Goal: Entertainment & Leisure: Consume media (video, audio)

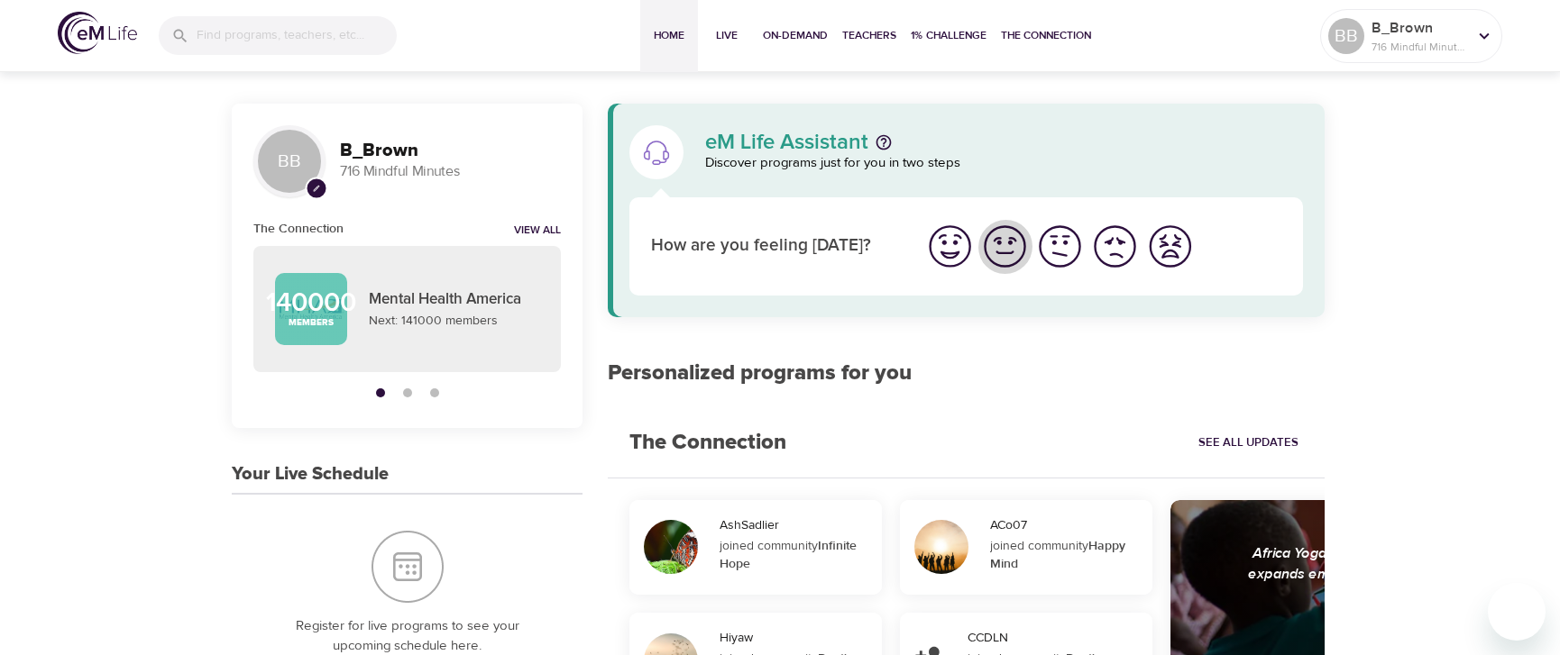
click at [1004, 257] on img "I'm feeling good" at bounding box center [1005, 247] width 50 height 50
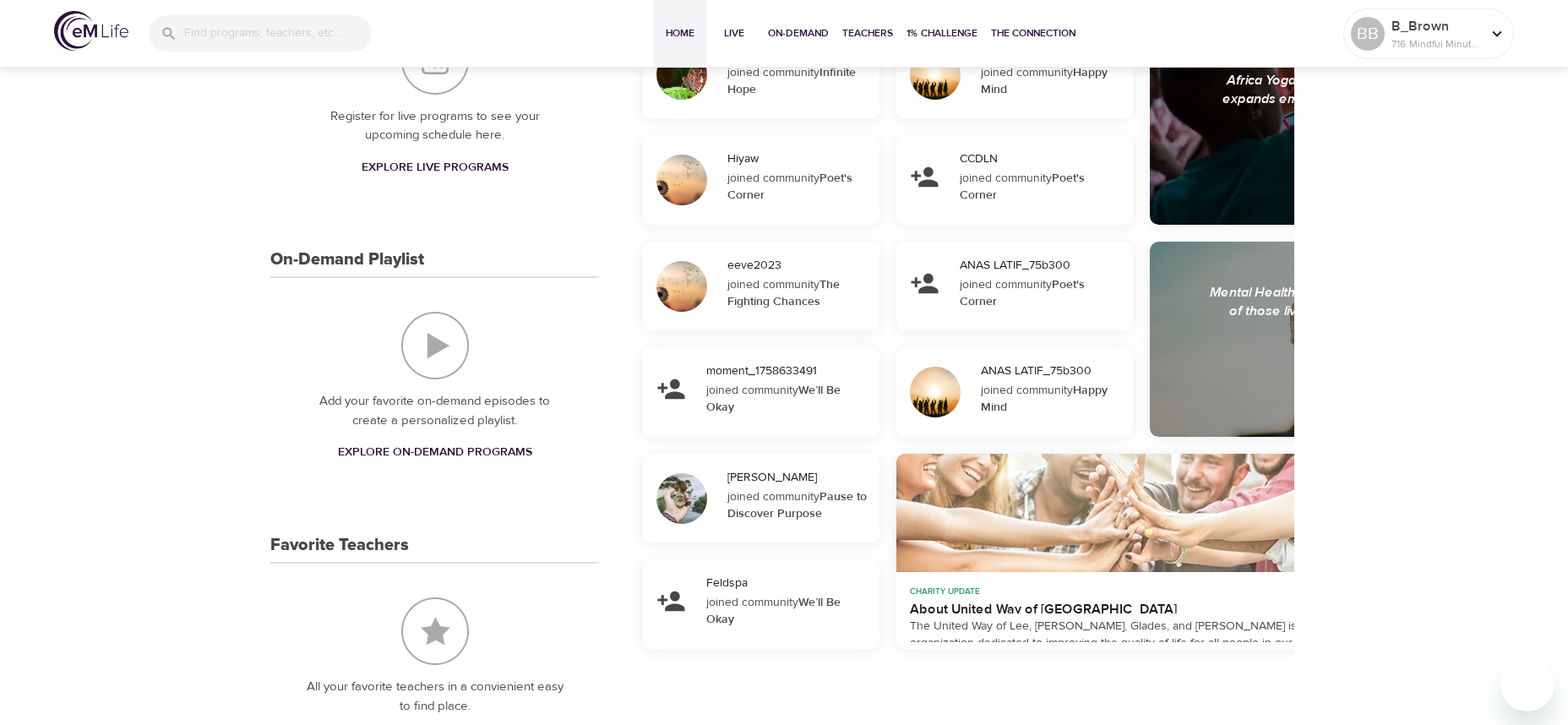
scroll to position [165, 0]
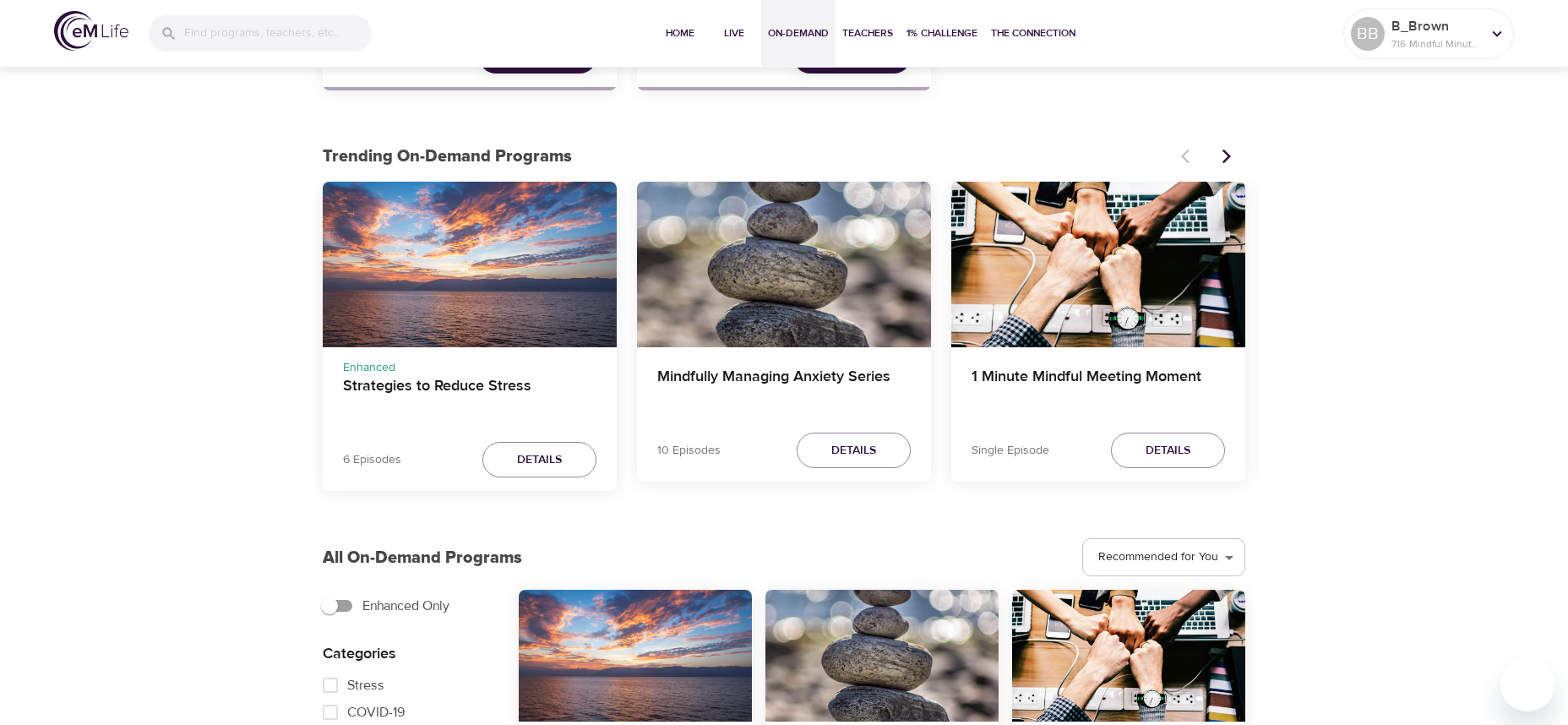
scroll to position [591, 0]
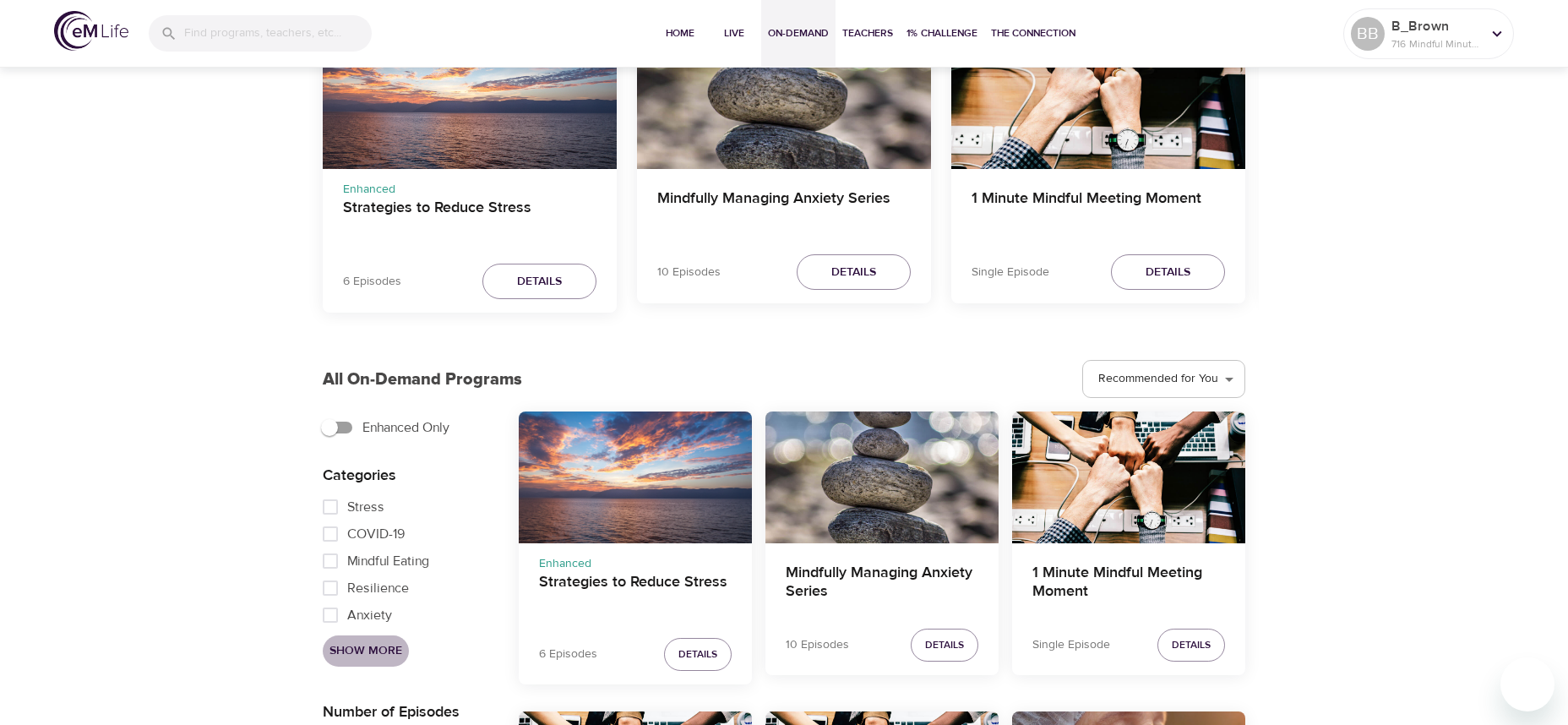
click at [367, 647] on span "Show More" at bounding box center [366, 650] width 73 height 22
click at [330, 554] on input "Fitness" at bounding box center [330, 549] width 34 height 27
checkbox input "true"
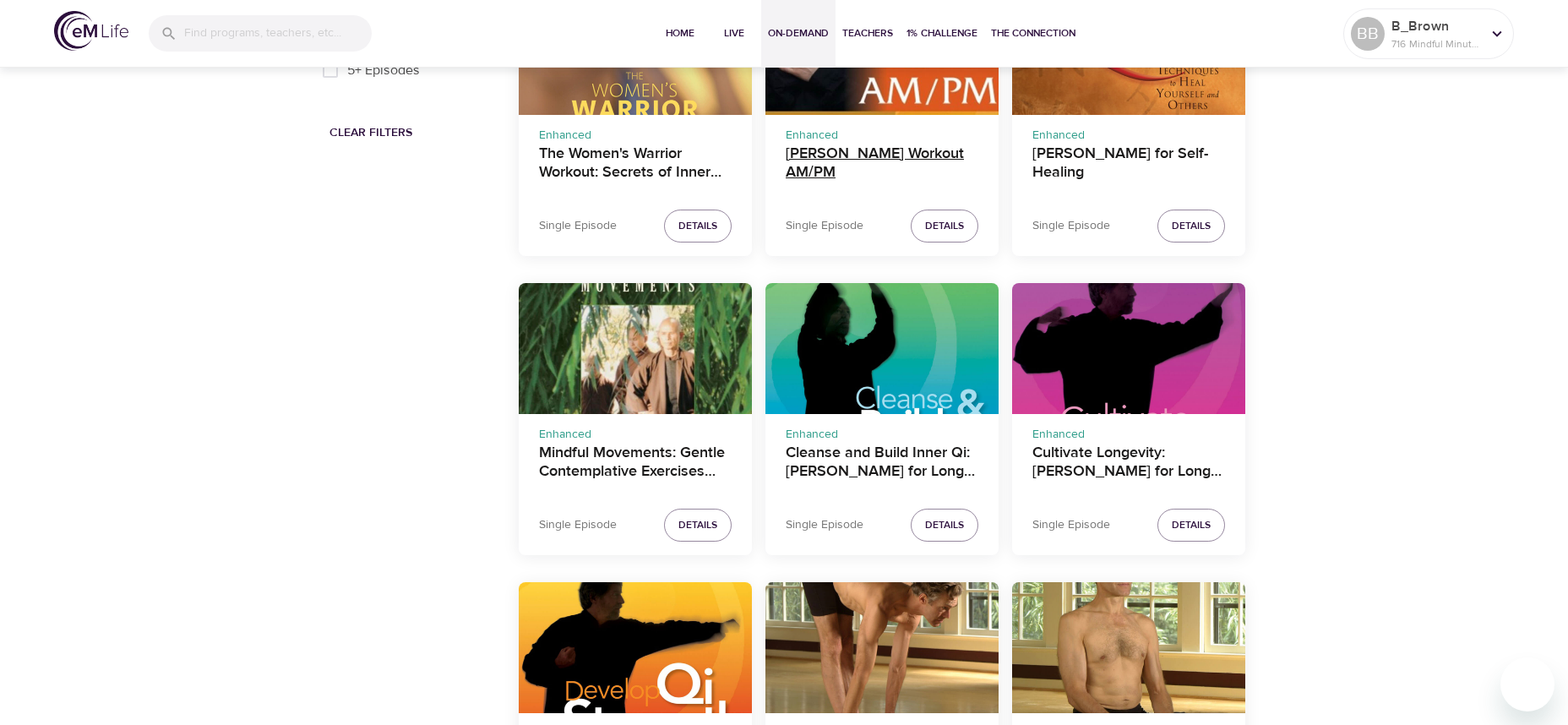
scroll to position [1351, 0]
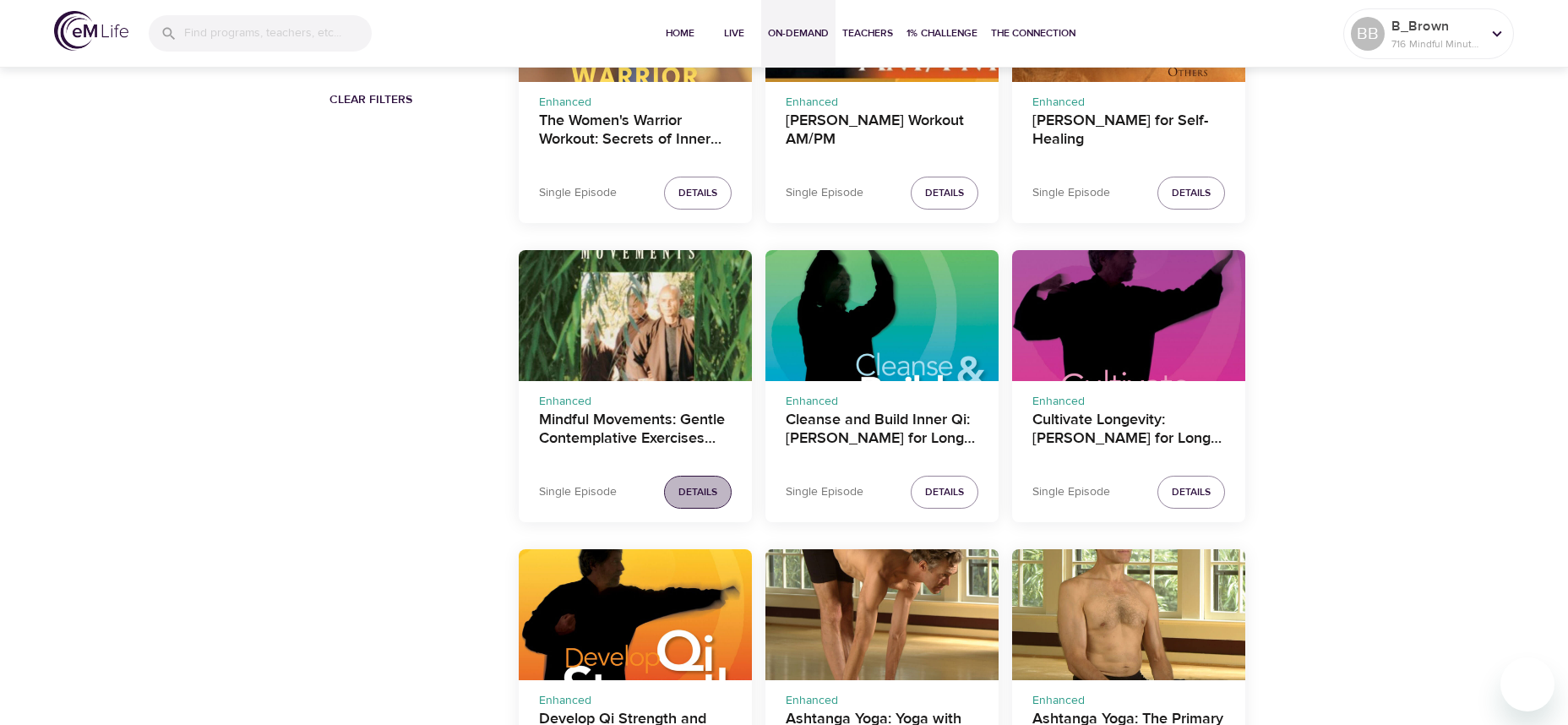
click at [684, 493] on span "Details" at bounding box center [697, 492] width 38 height 18
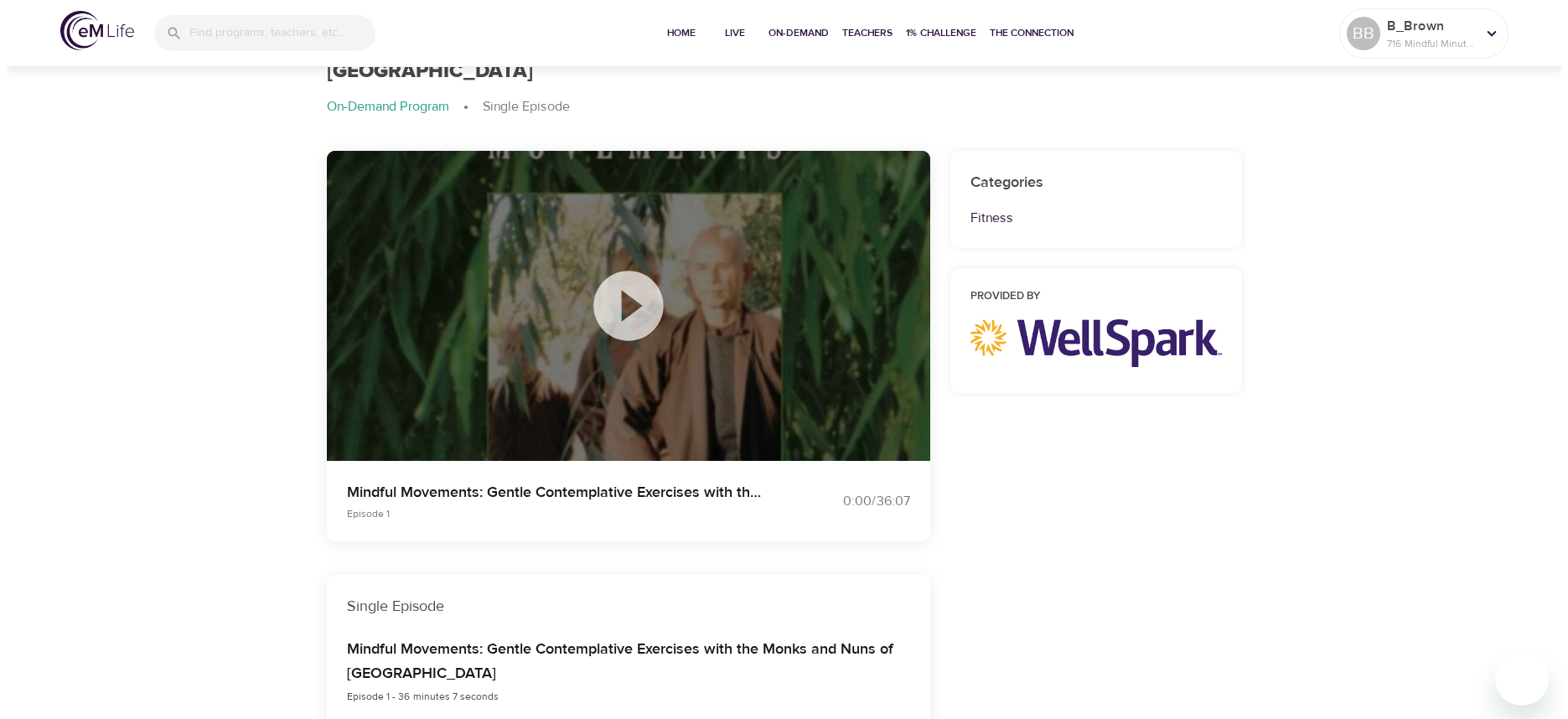
scroll to position [479, 0]
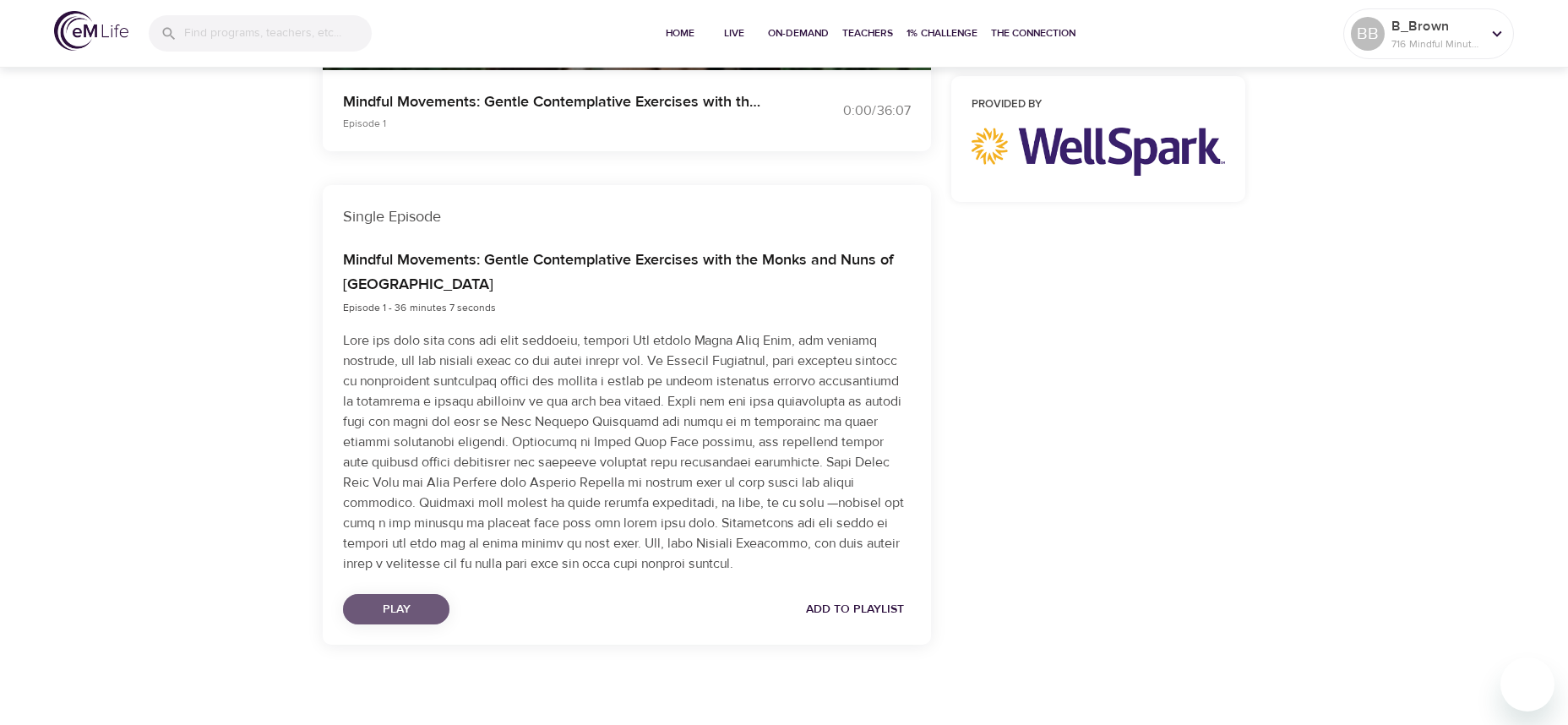
click at [390, 599] on span "Play" at bounding box center [396, 609] width 80 height 22
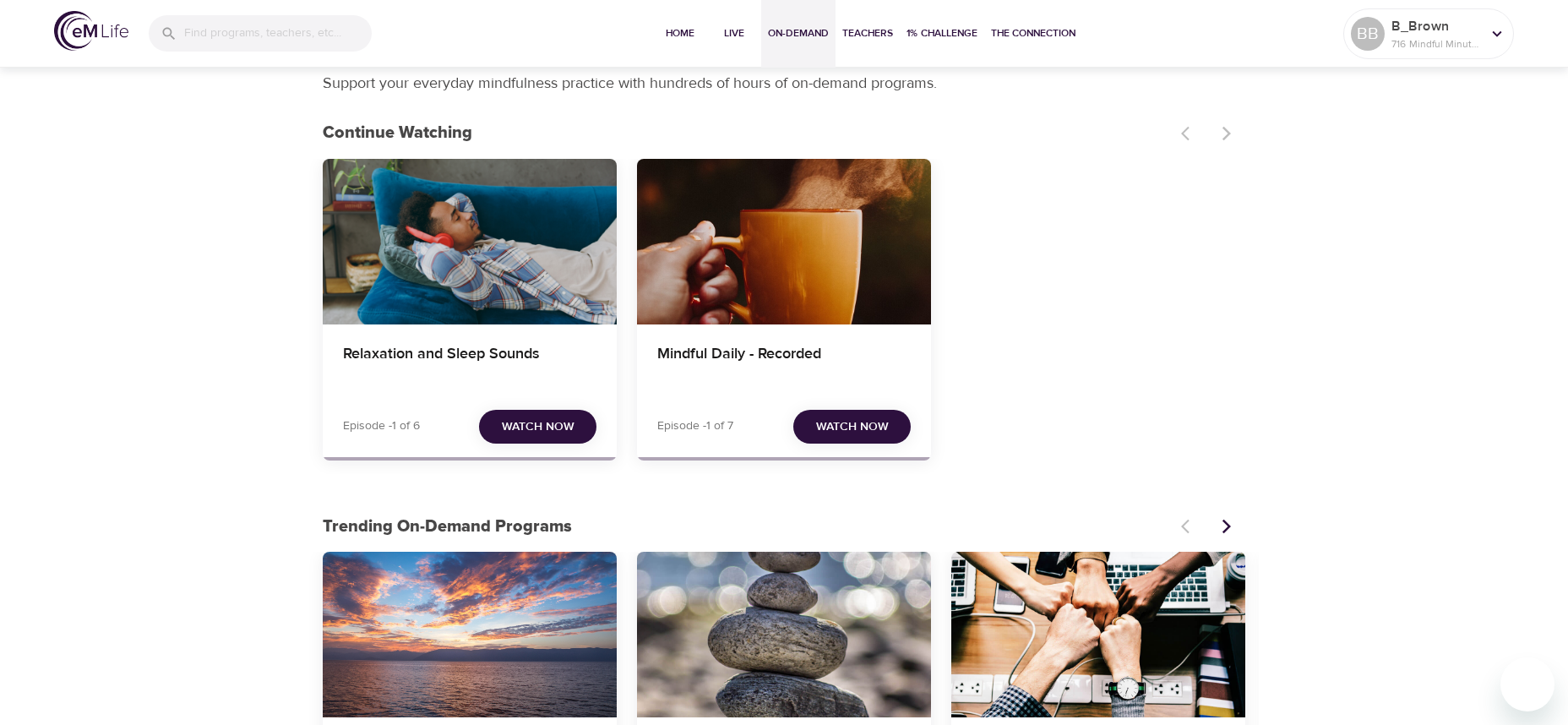
scroll to position [276, 0]
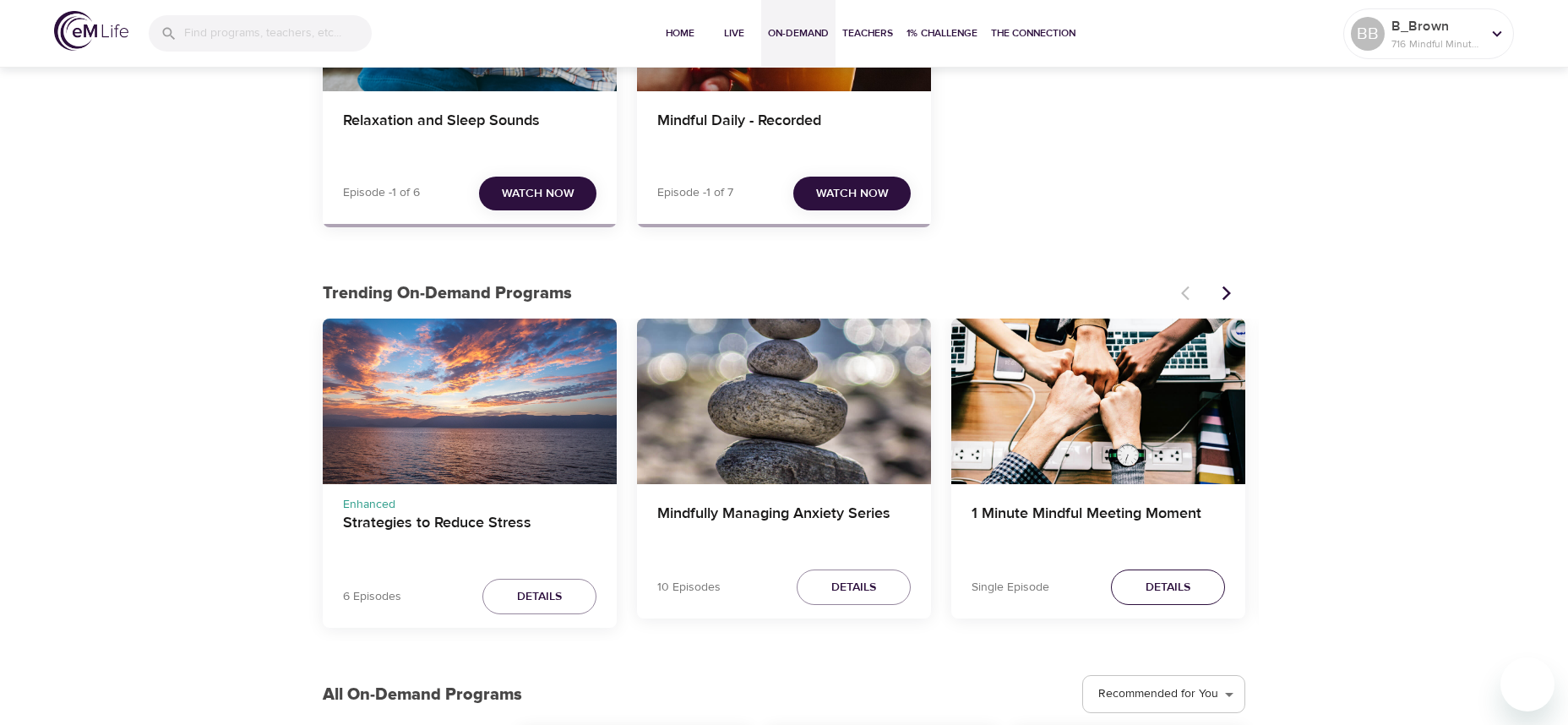
click at [1155, 588] on span "Details" at bounding box center [1168, 587] width 45 height 22
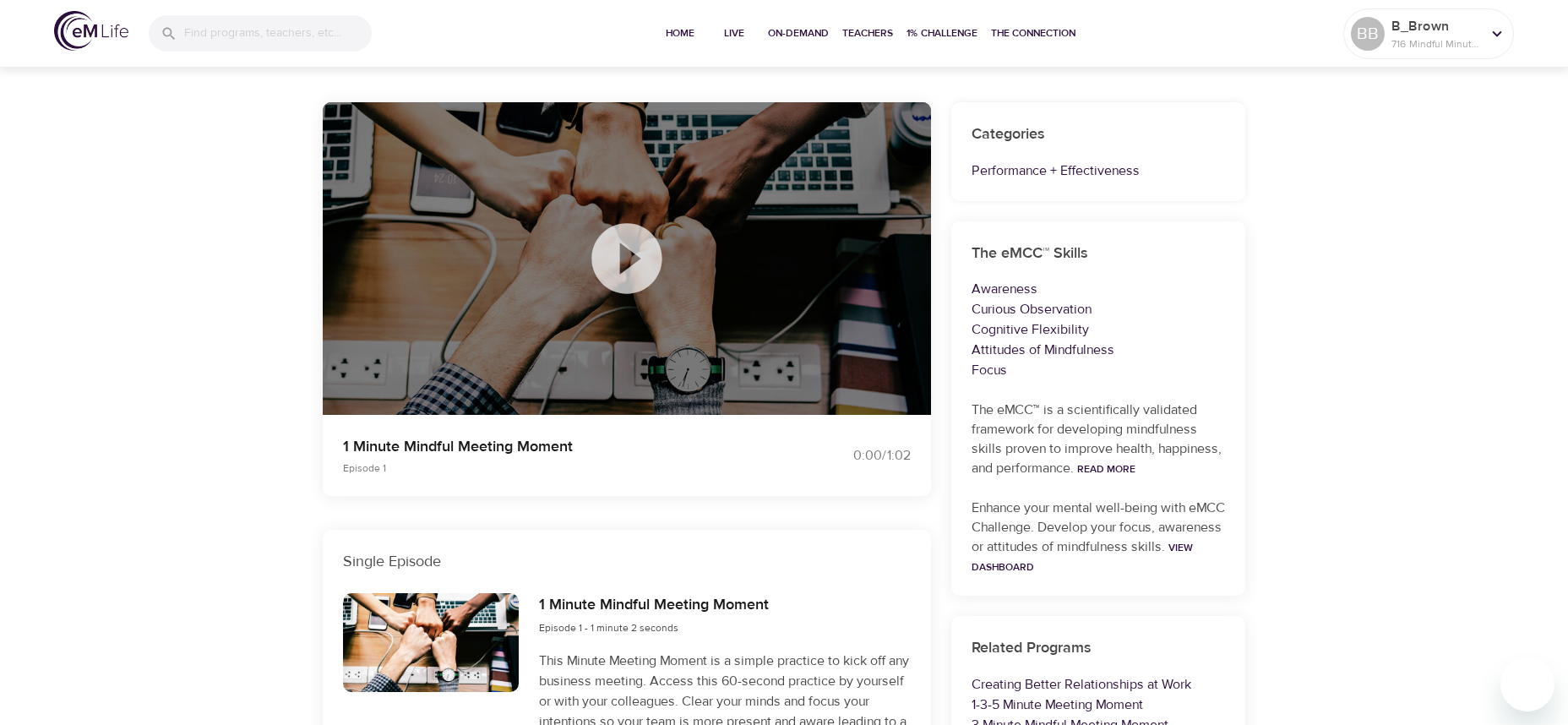
scroll to position [22, 0]
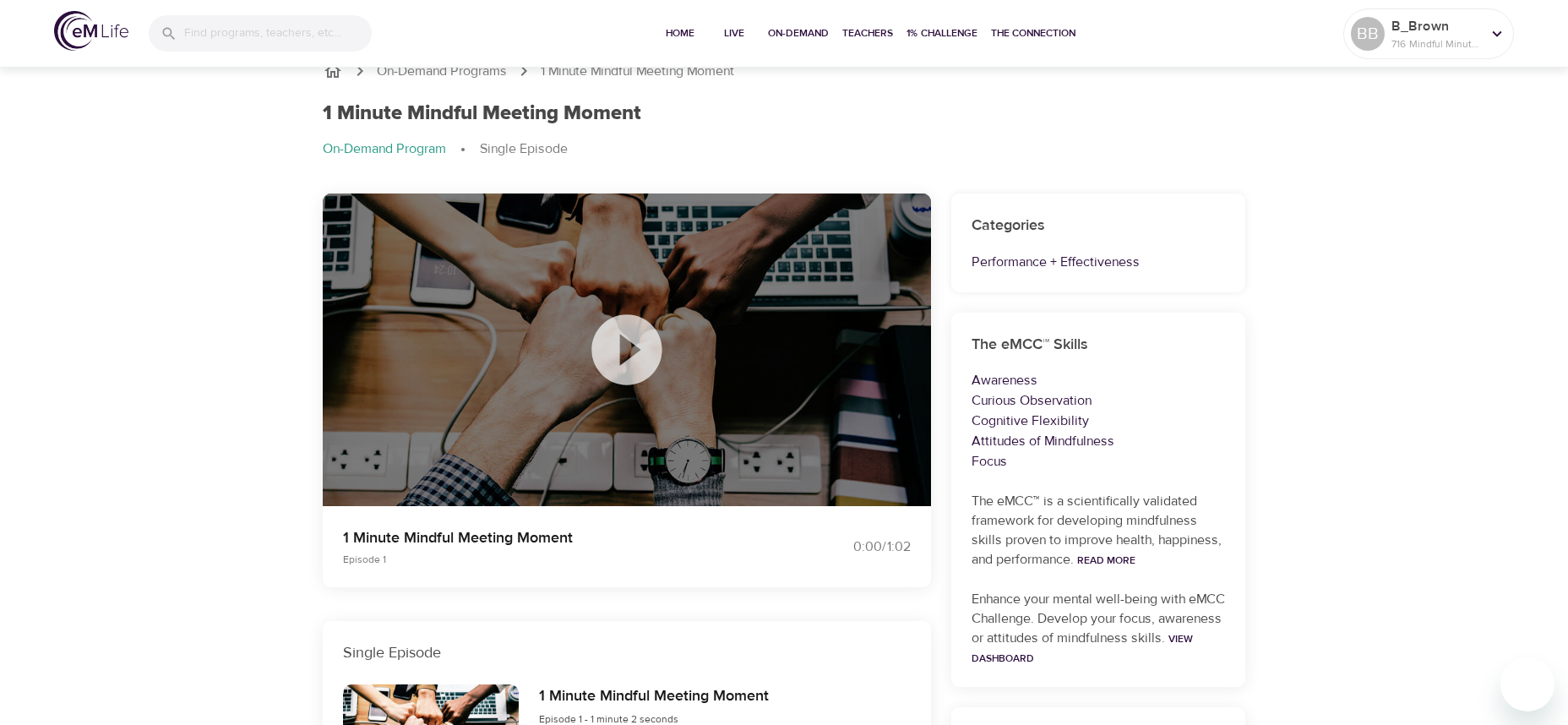
click at [614, 352] on icon at bounding box center [626, 348] width 70 height 70
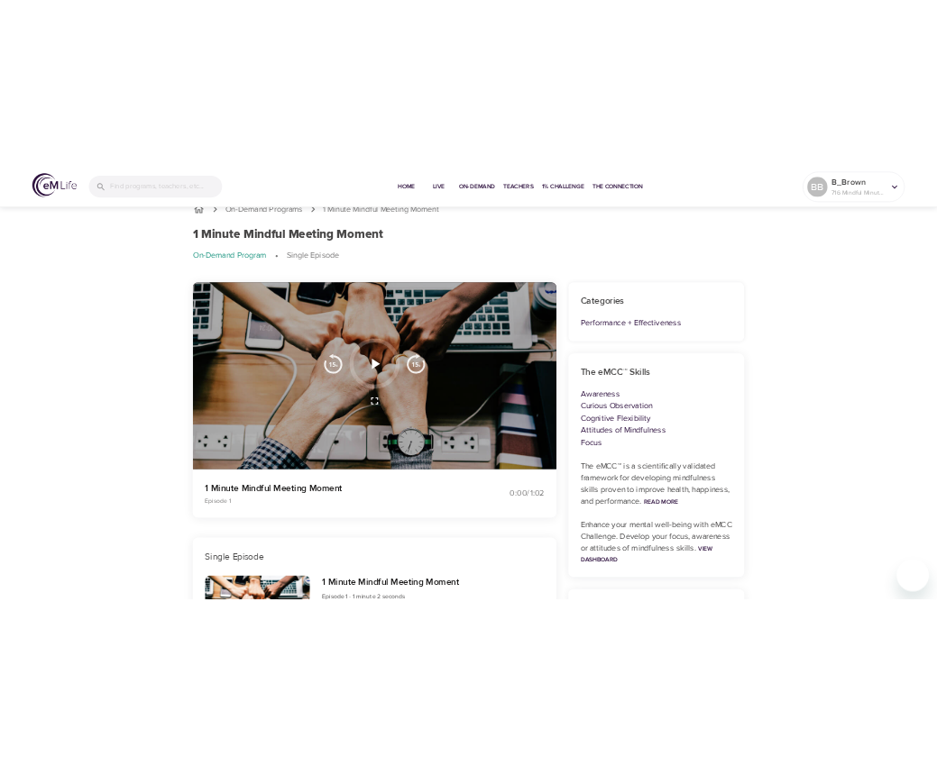
scroll to position [0, 0]
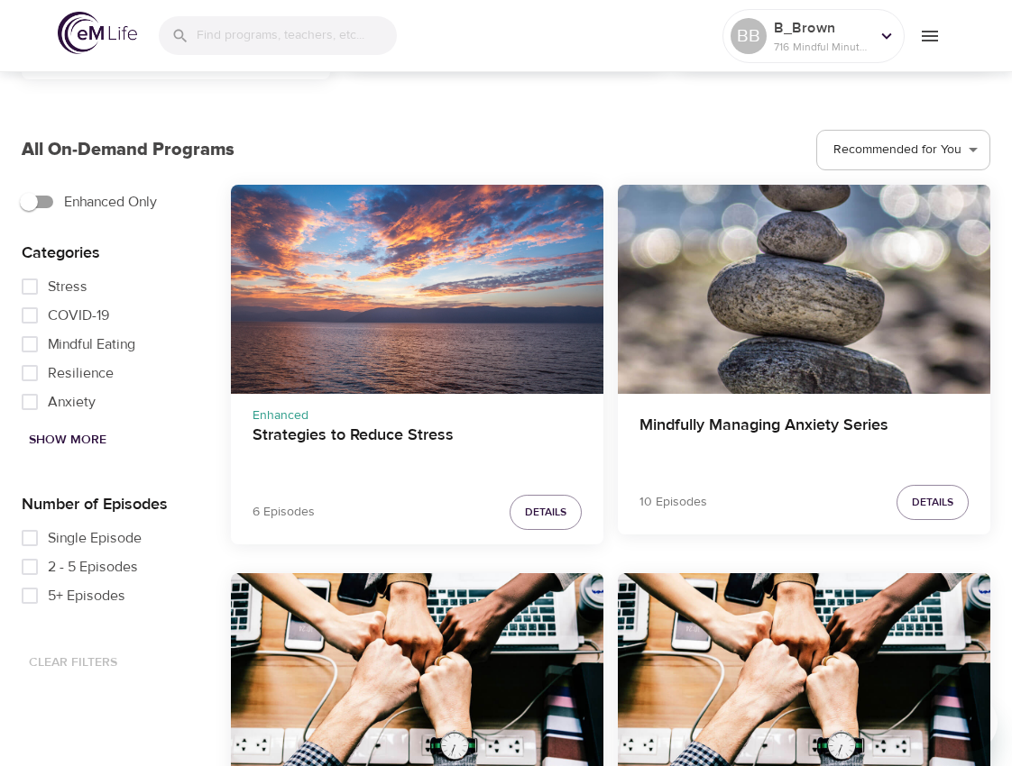
scroll to position [992, 0]
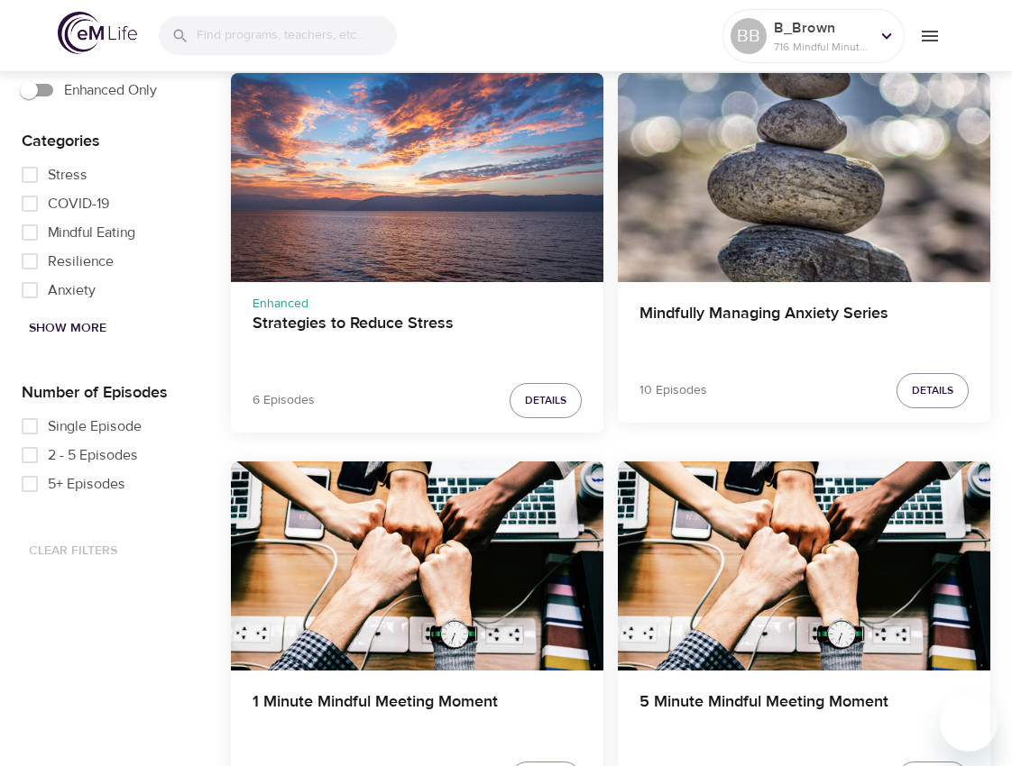
click at [28, 426] on input "Single Episode" at bounding box center [30, 426] width 36 height 29
checkbox input "true"
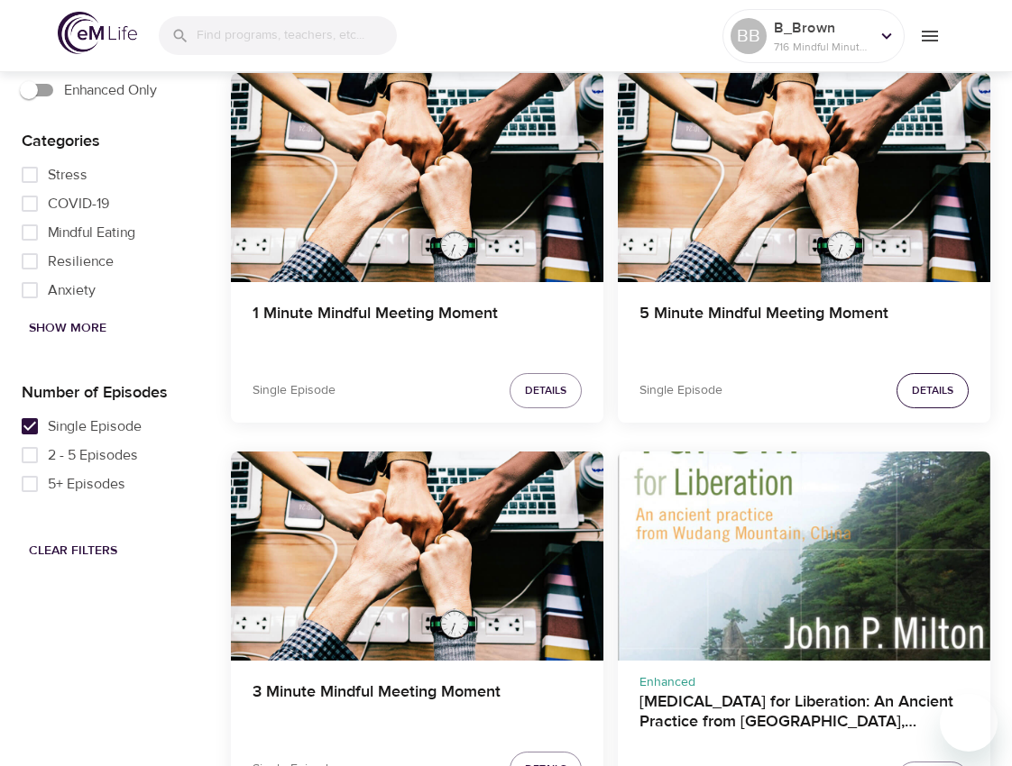
click at [911, 384] on span "Details" at bounding box center [931, 390] width 41 height 19
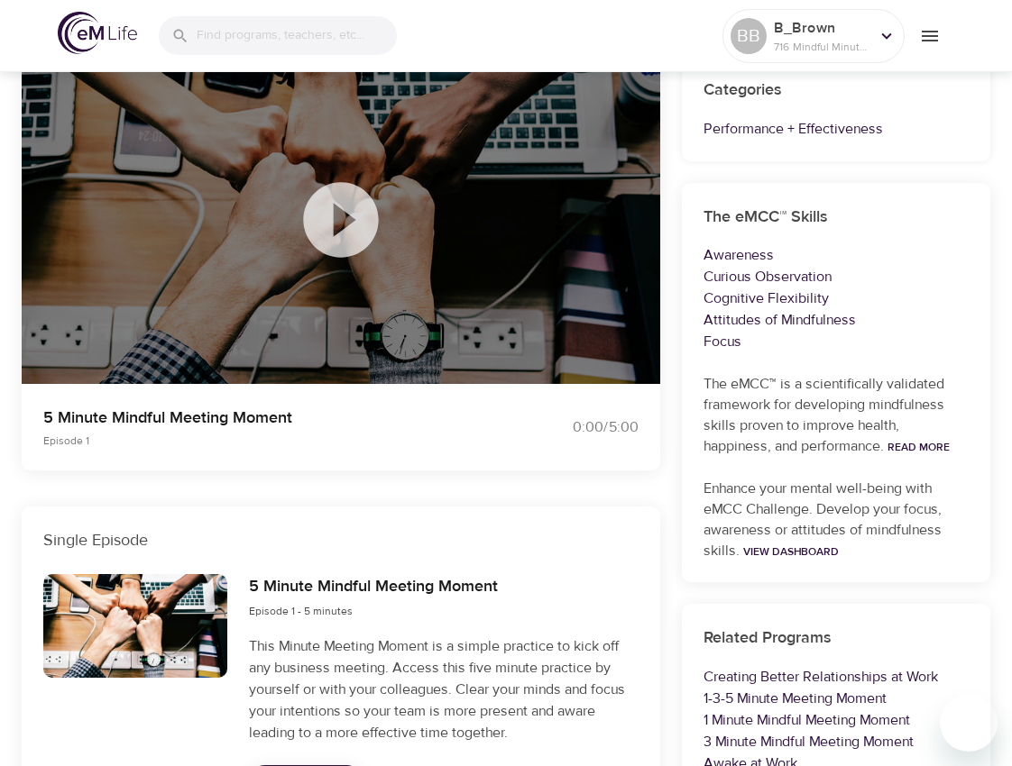
scroll to position [165, 0]
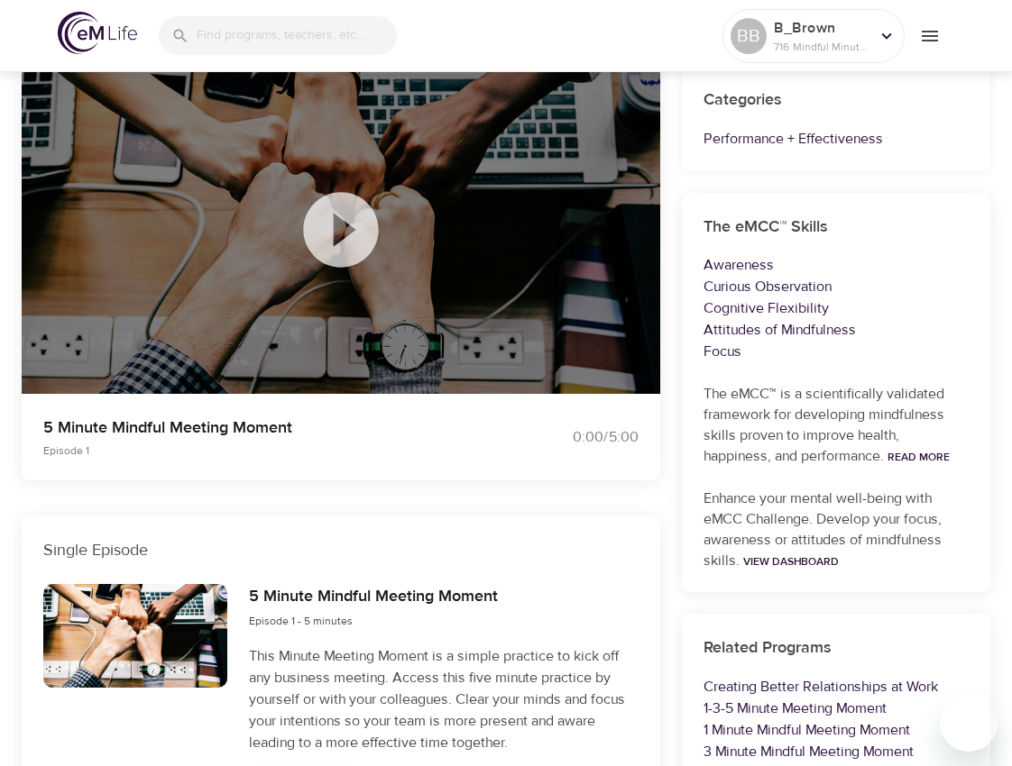
click at [331, 234] on icon at bounding box center [340, 229] width 75 height 75
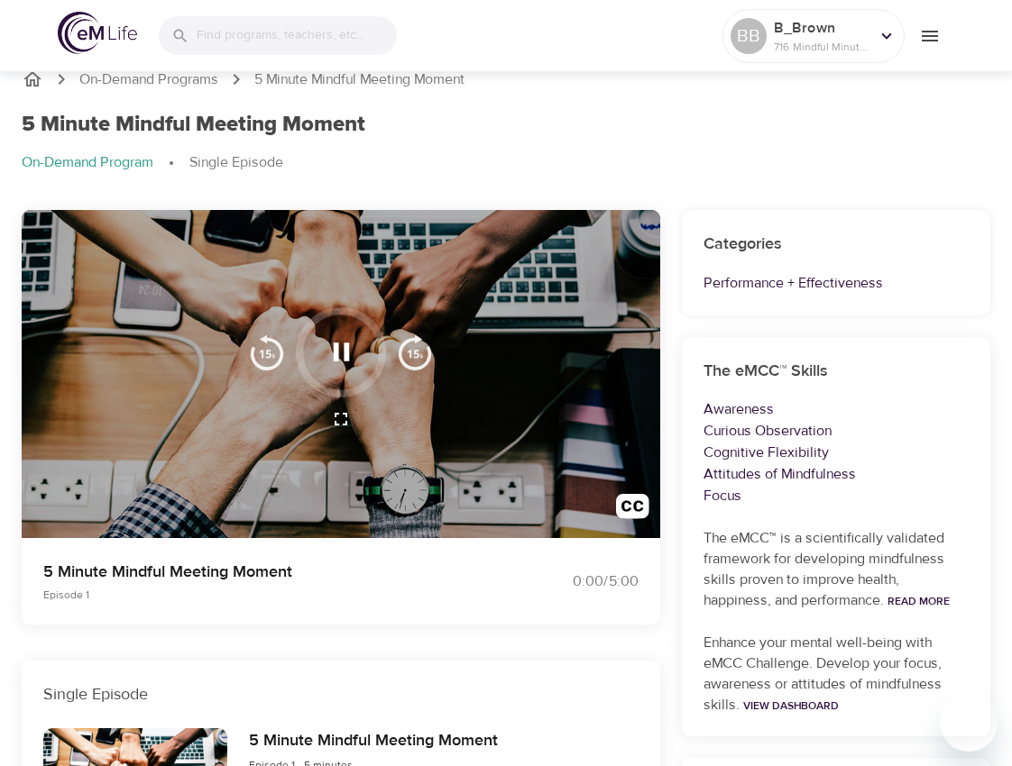
scroll to position [0, 0]
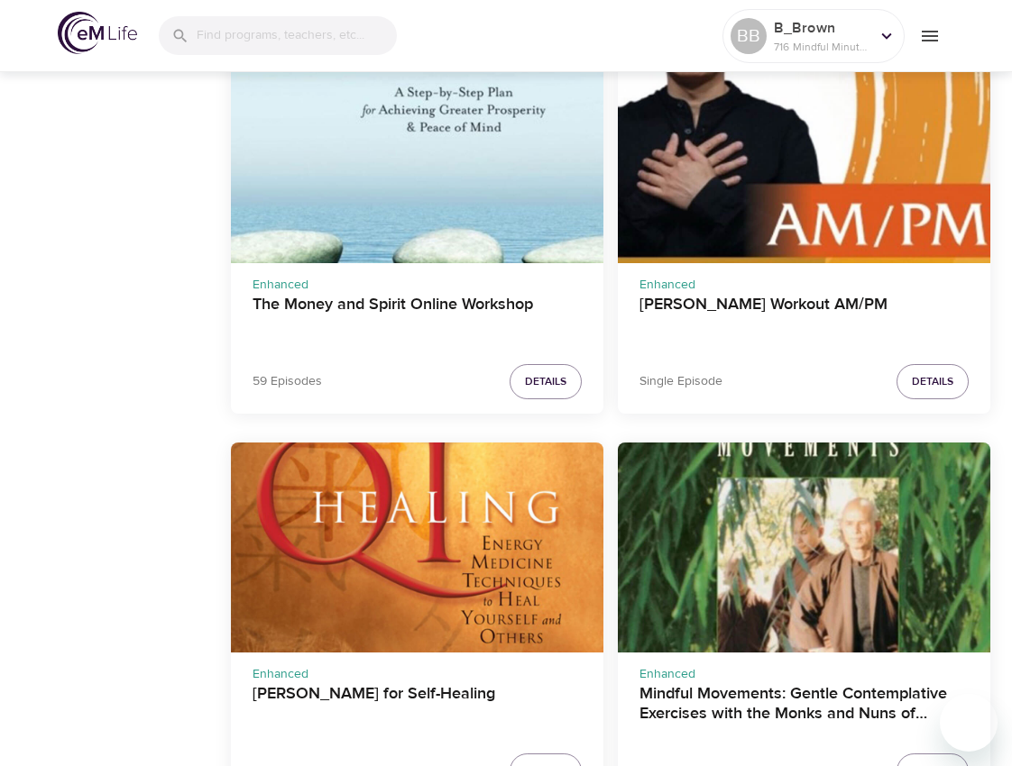
scroll to position [4144, 0]
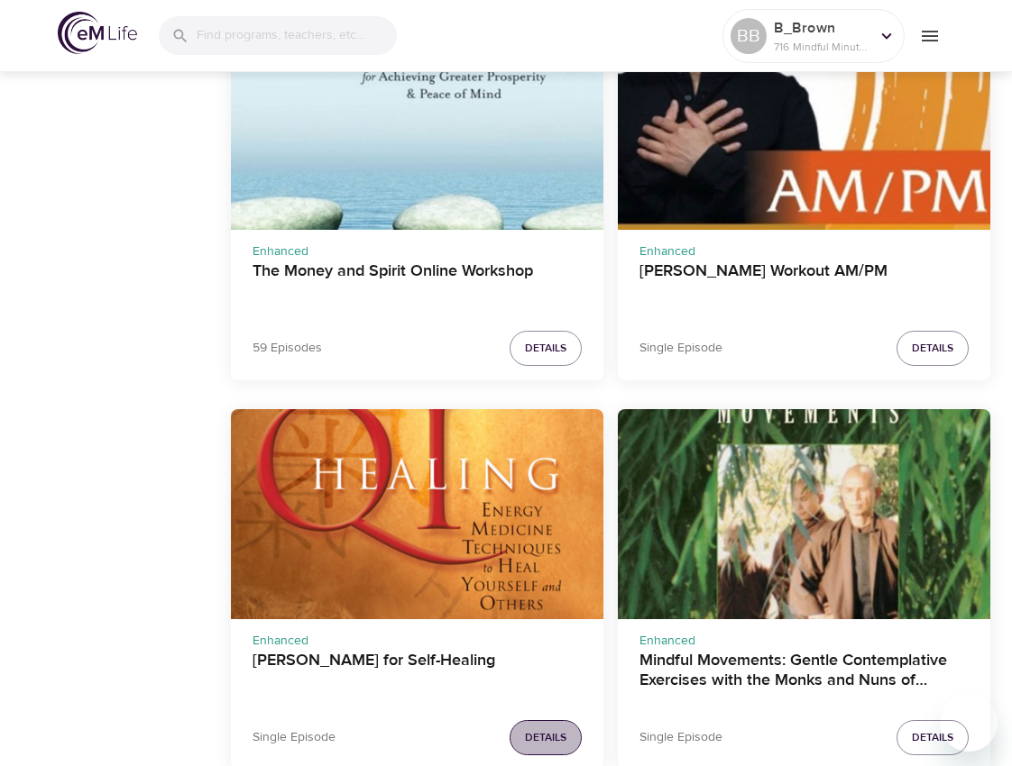
click at [552, 728] on span "Details" at bounding box center [545, 737] width 41 height 19
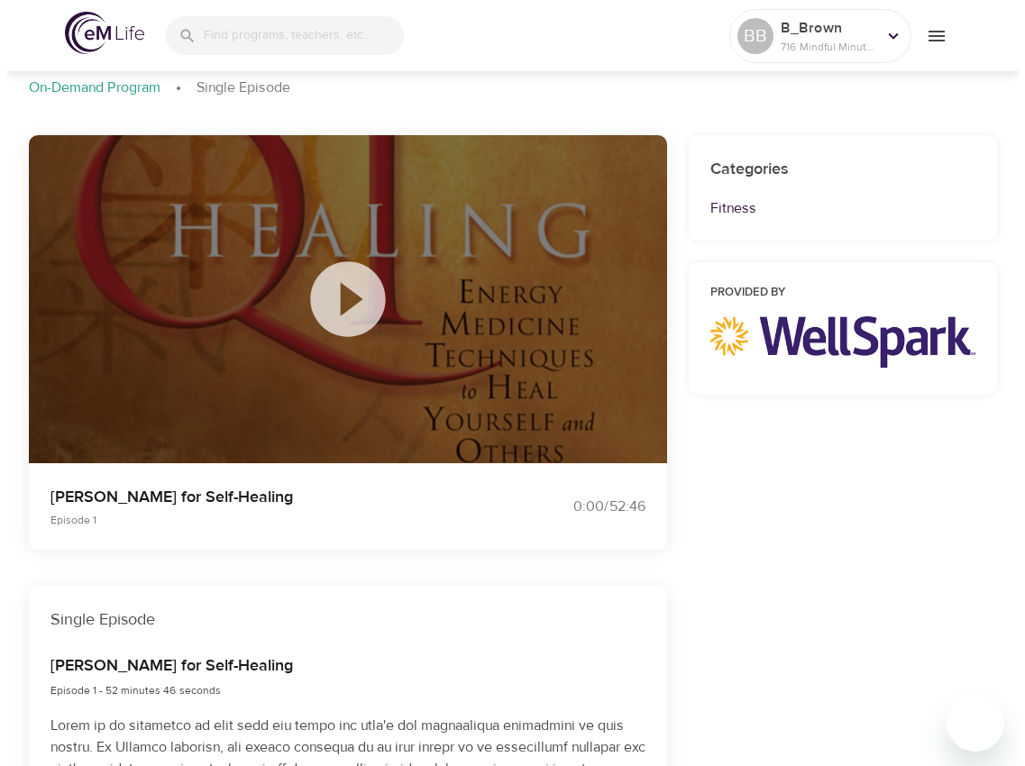
scroll to position [535, 0]
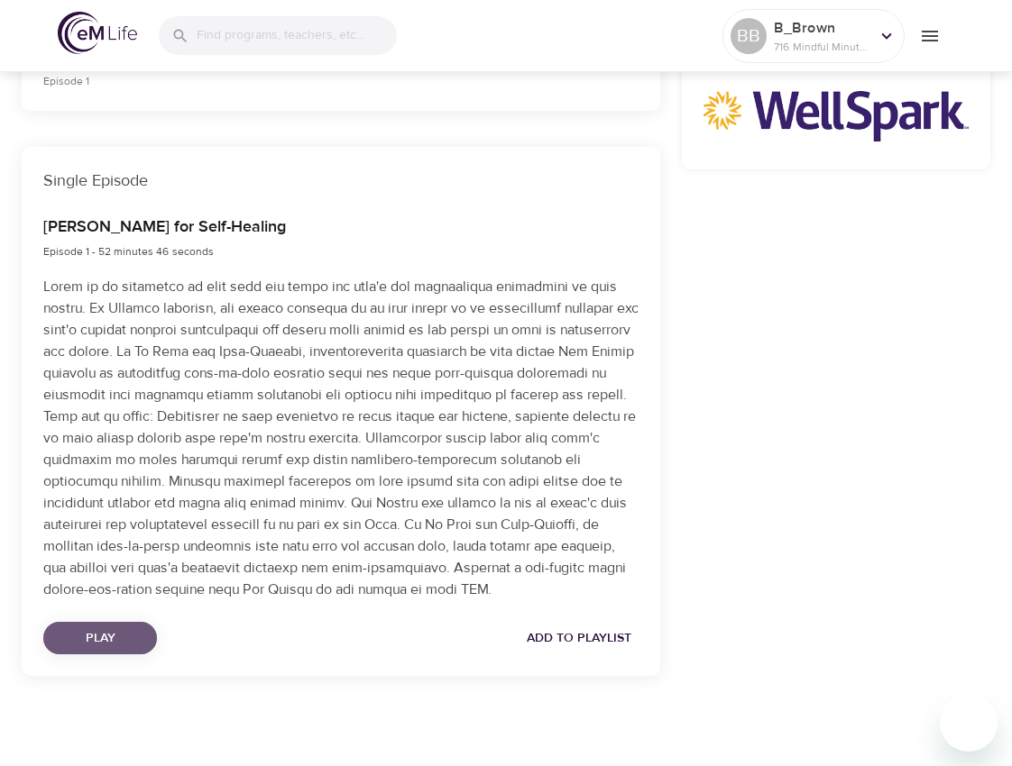
click at [96, 639] on span "Play" at bounding box center [100, 638] width 85 height 23
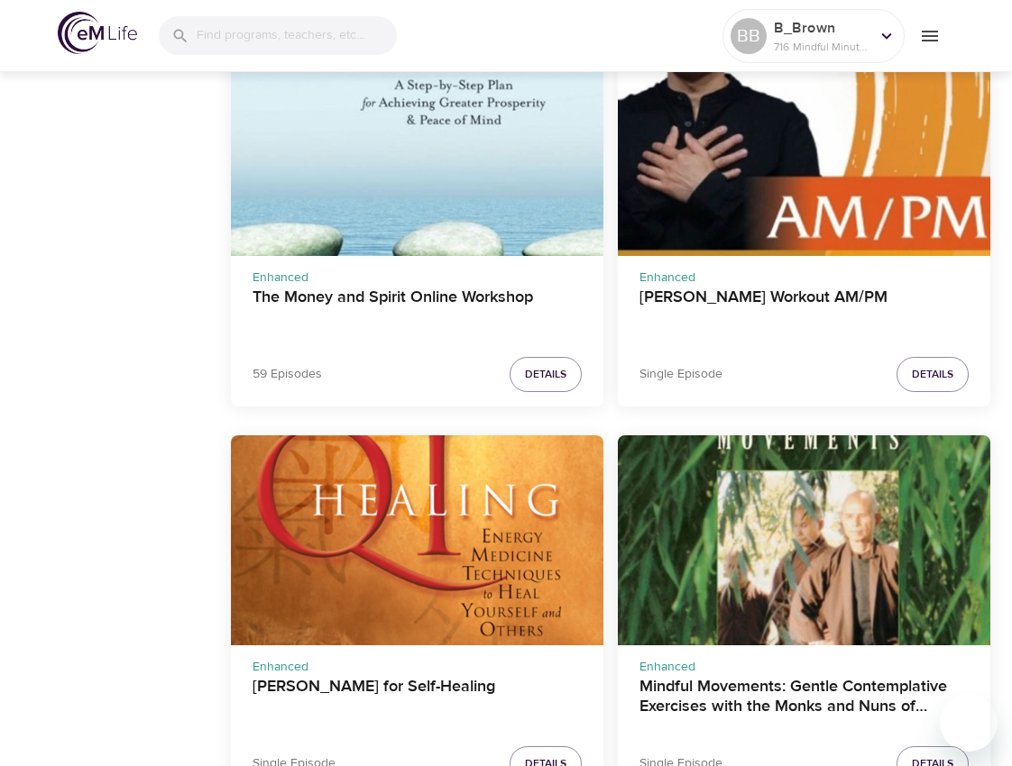
scroll to position [4144, 0]
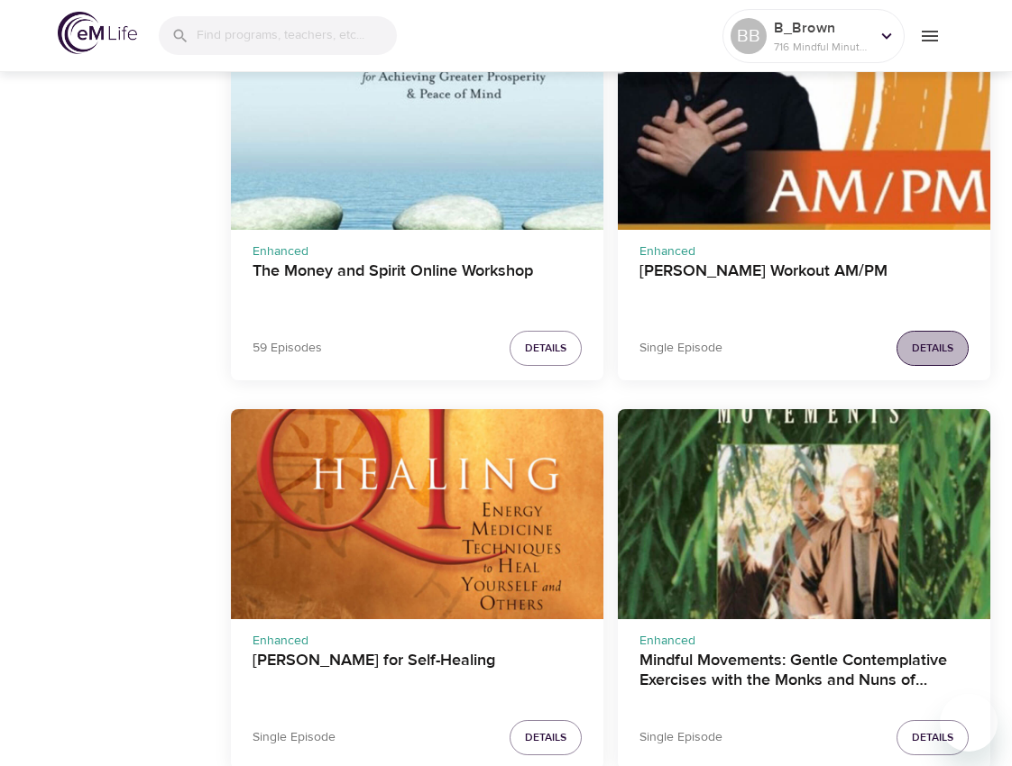
click at [931, 346] on span "Details" at bounding box center [931, 348] width 41 height 19
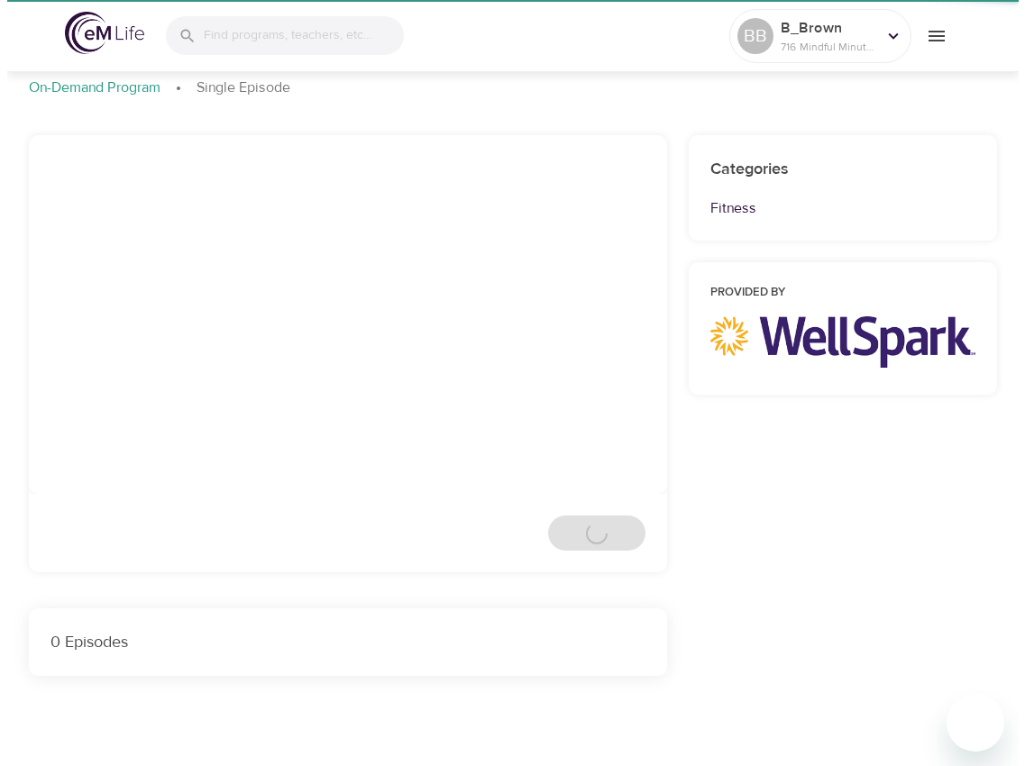
scroll to position [535, 0]
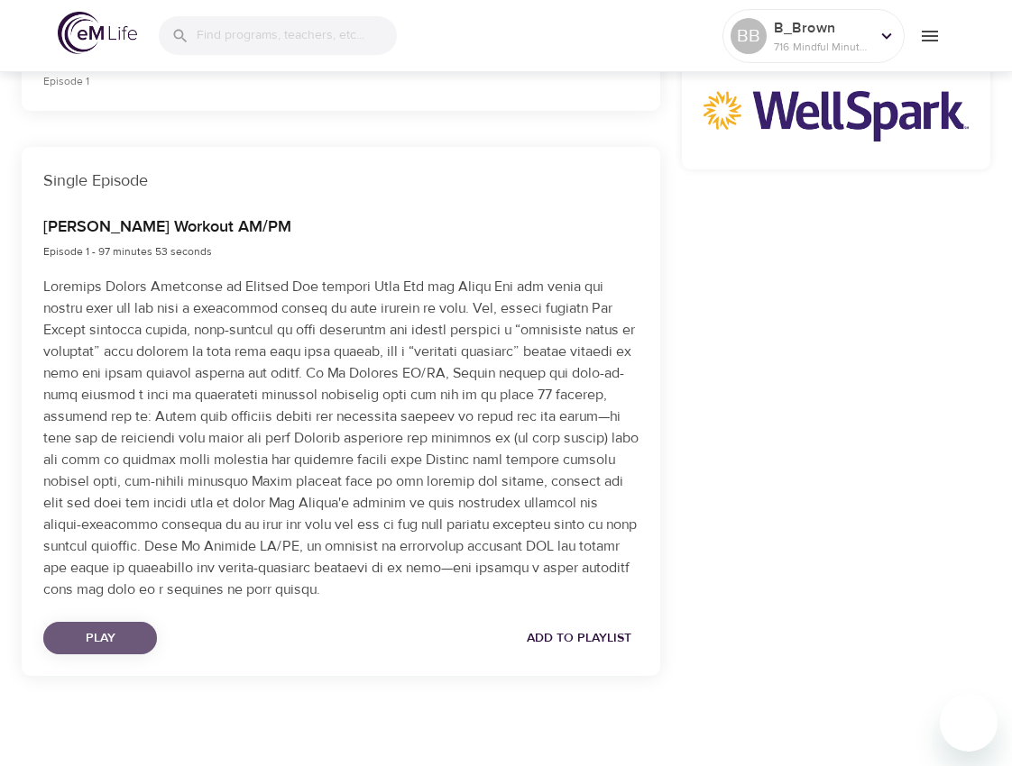
click at [92, 638] on span "Play" at bounding box center [100, 638] width 85 height 23
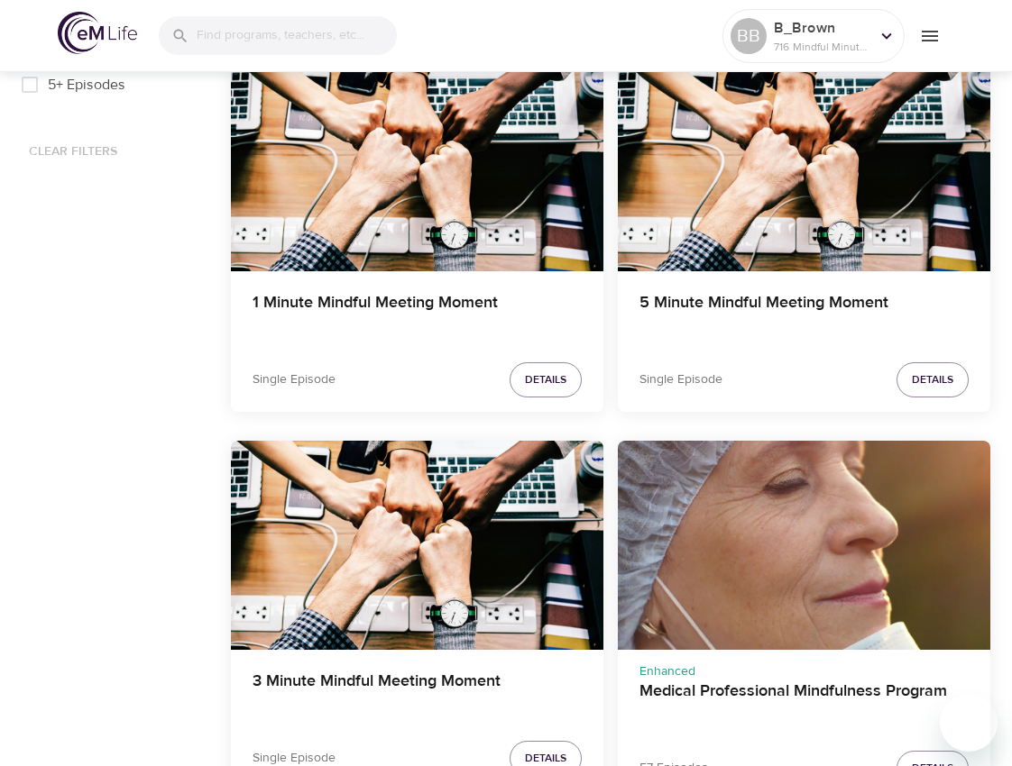
scroll to position [1440, 0]
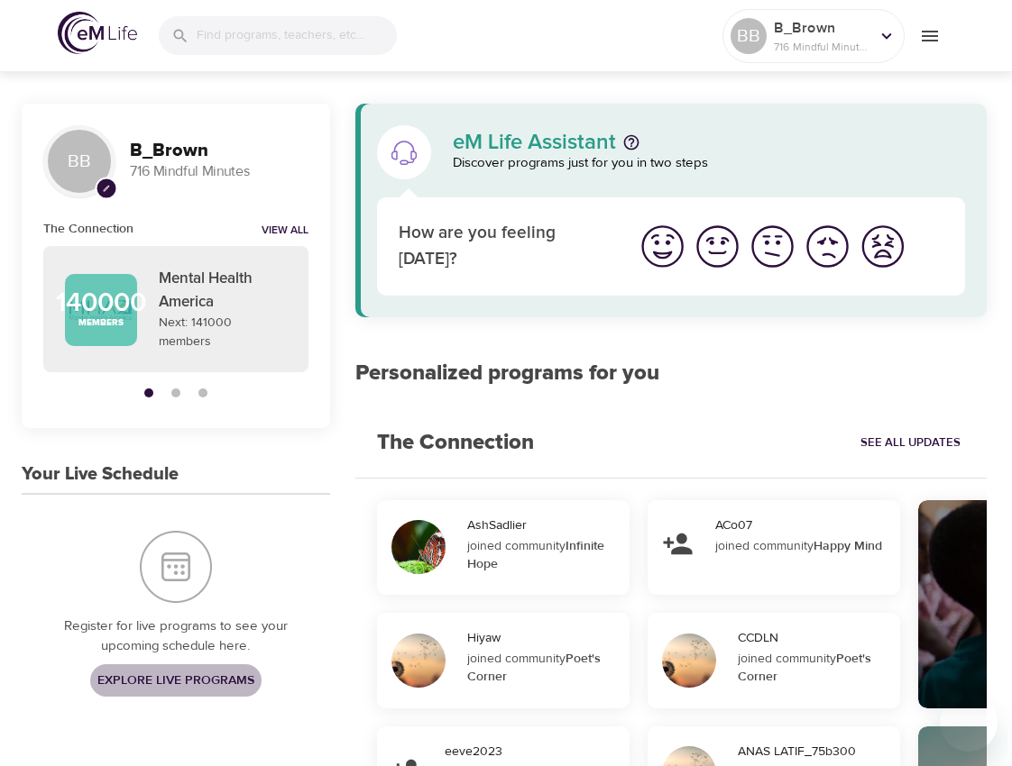
click at [137, 670] on span "Explore Live Programs" at bounding box center [175, 681] width 157 height 23
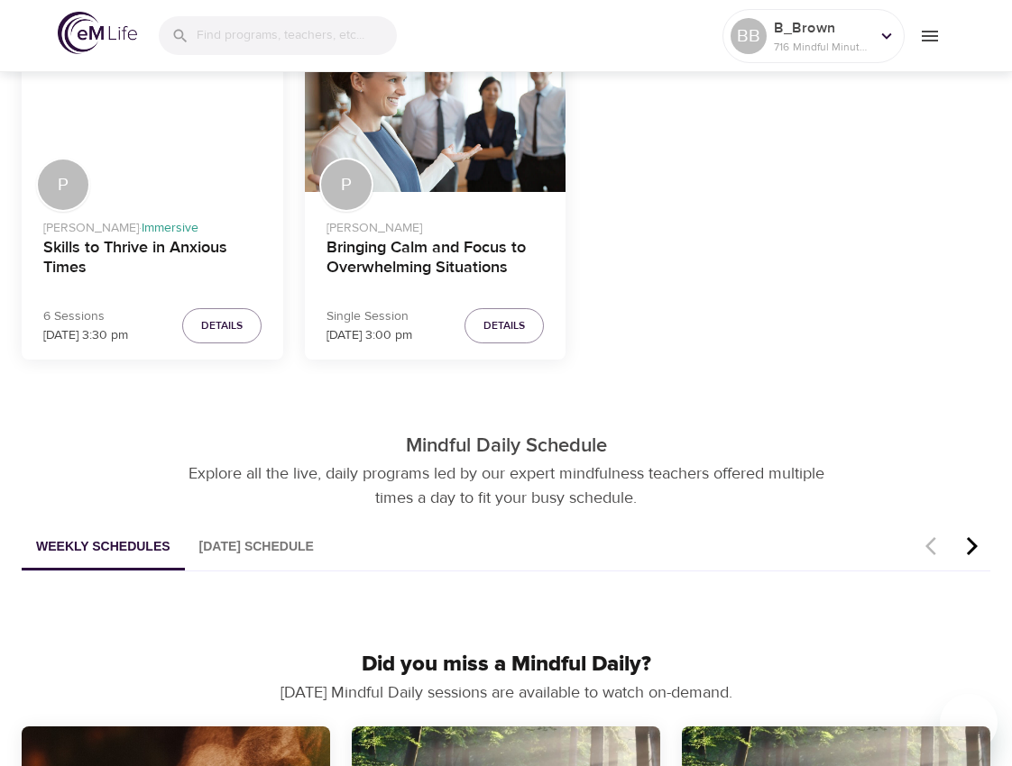
scroll to position [631, 0]
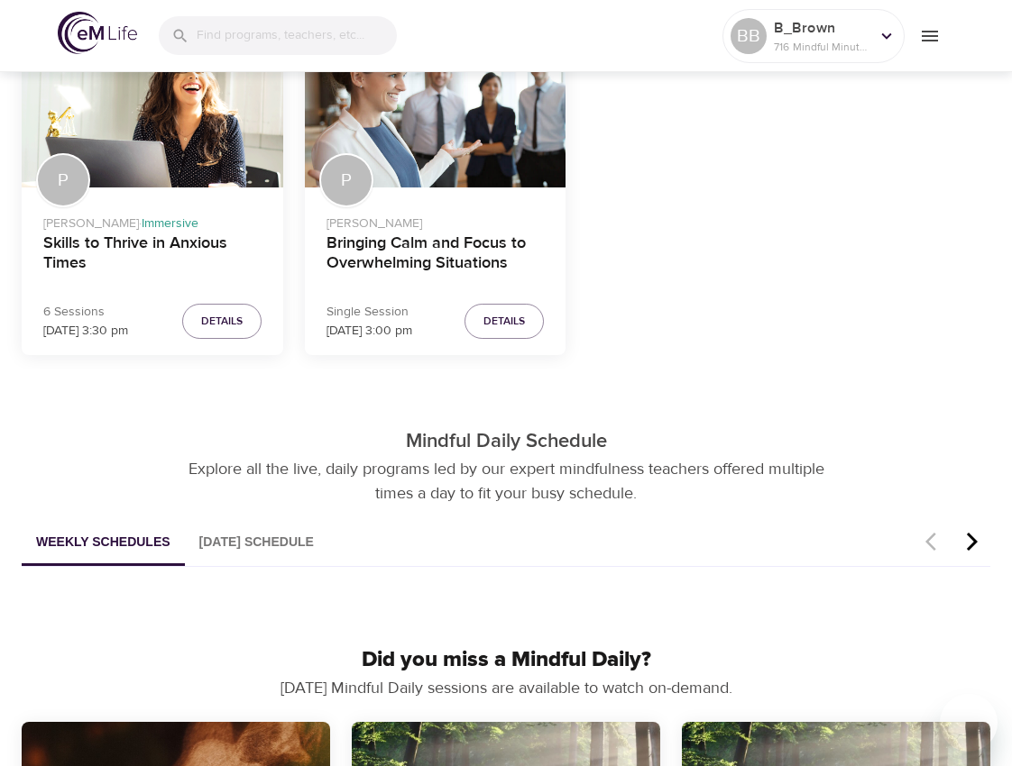
click at [246, 540] on button "[DATE] Schedule" at bounding box center [256, 543] width 143 height 46
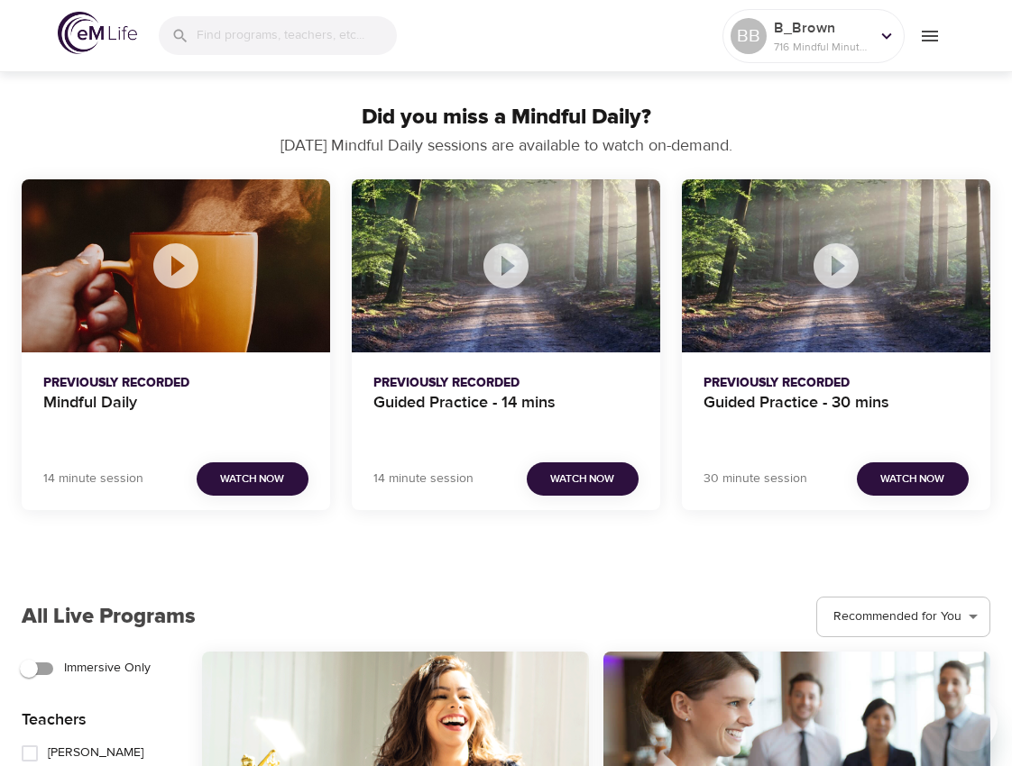
scroll to position [1172, 0]
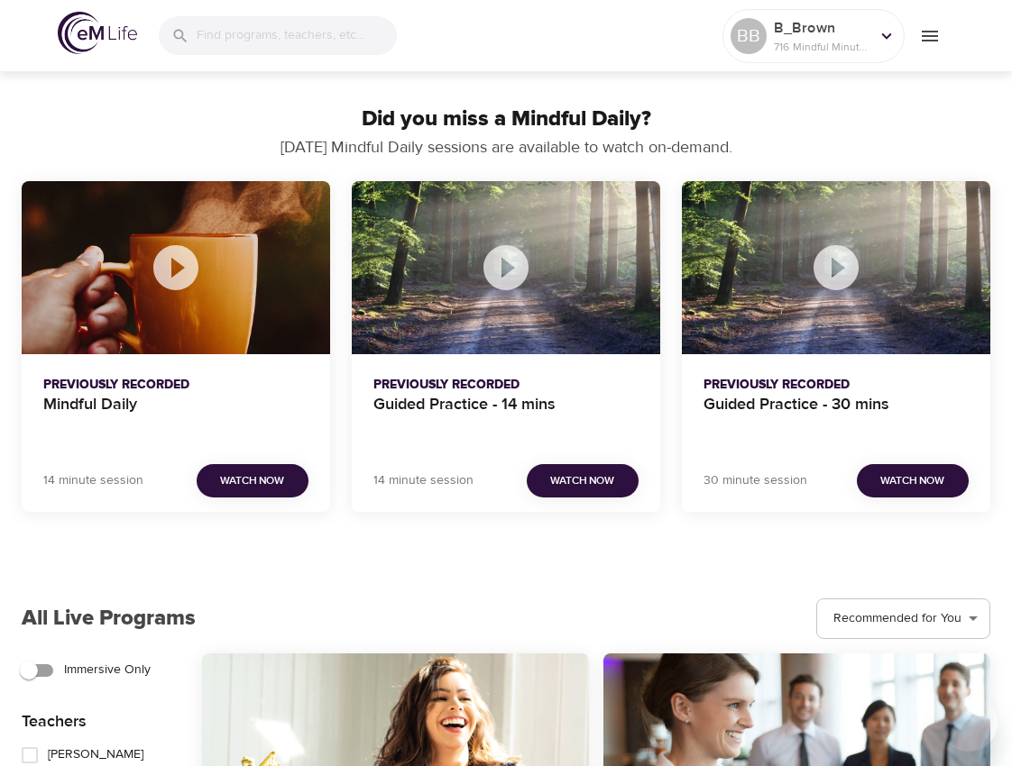
click at [247, 485] on span "Watch Now" at bounding box center [252, 481] width 64 height 19
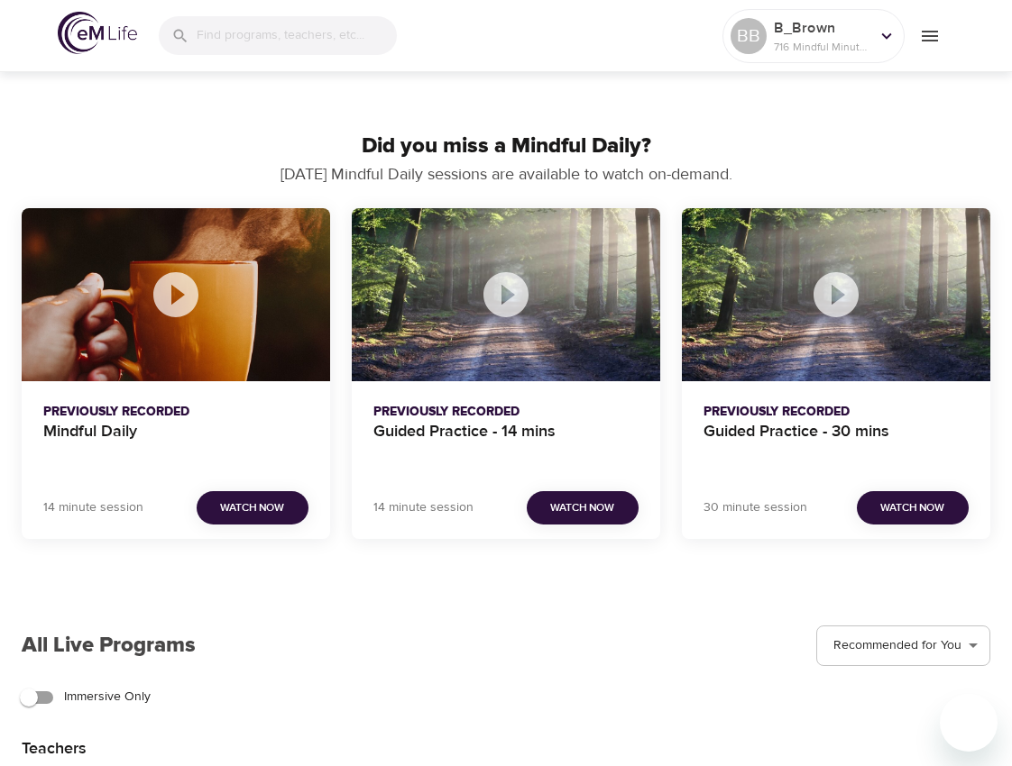
scroll to position [1172, 0]
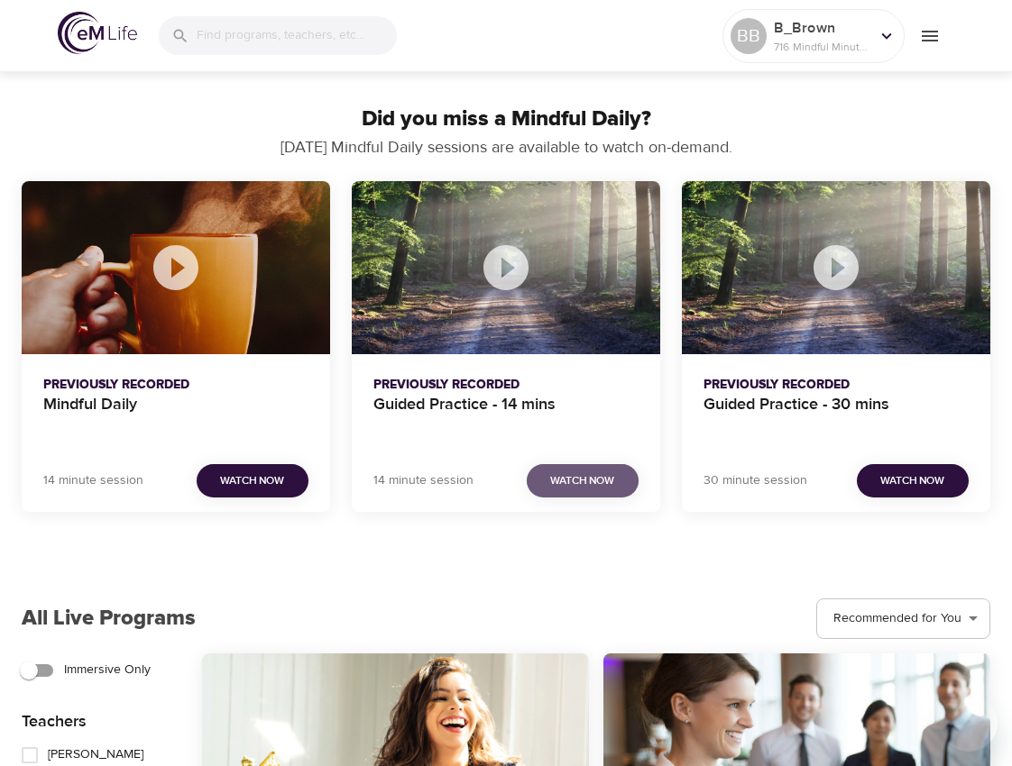
click at [589, 482] on span "Watch Now" at bounding box center [582, 481] width 64 height 19
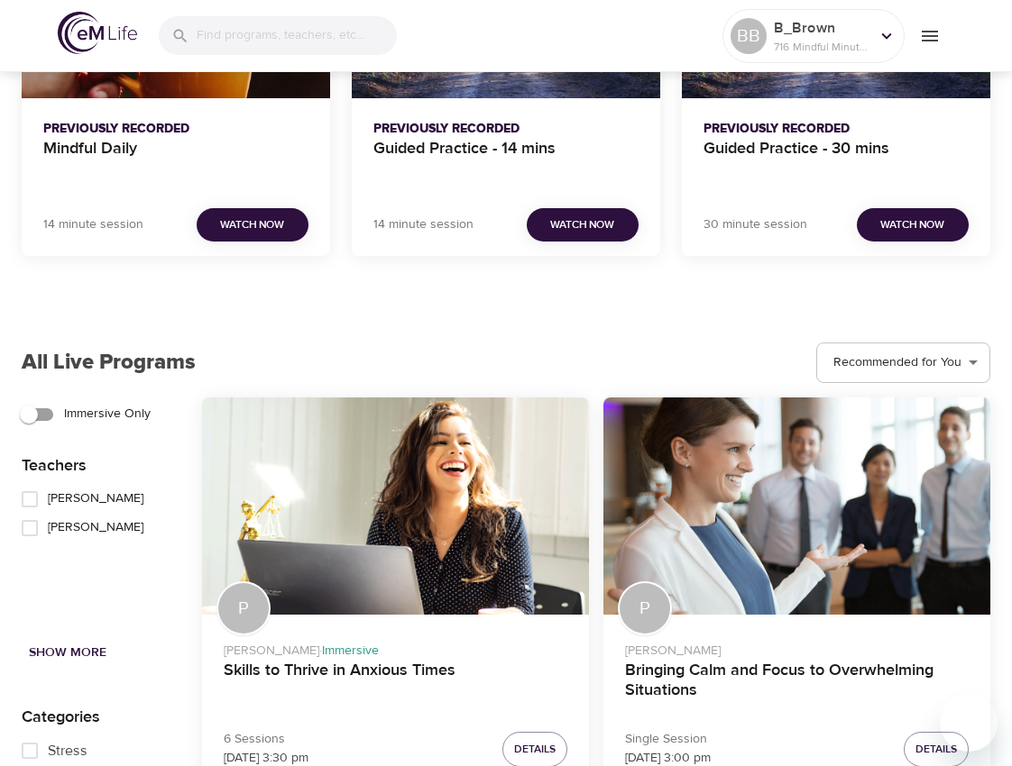
scroll to position [1533, 0]
